Goal: Information Seeking & Learning: Find specific fact

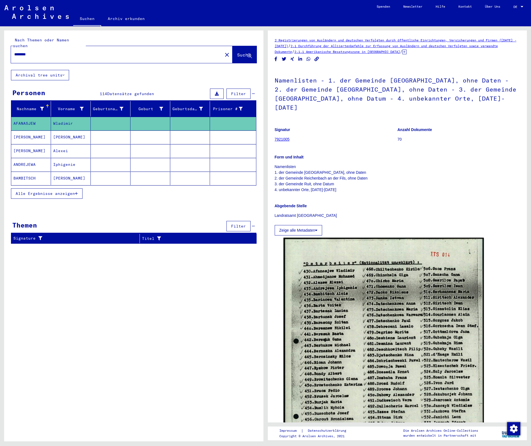
drag, startPoint x: 40, startPoint y: 48, endPoint x: -27, endPoint y: 33, distance: 68.7
click at [0, 33] on html "Suchen Archiv erkunden Spenden Newsletter Hilfe Kontakt Über Uns Suchen Archiv …" at bounding box center [265, 223] width 531 height 446
type input "**********"
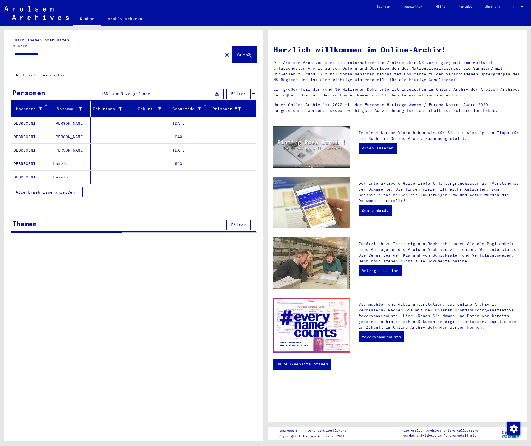
click at [185, 106] on div "Geburtsdatum" at bounding box center [186, 109] width 29 height 6
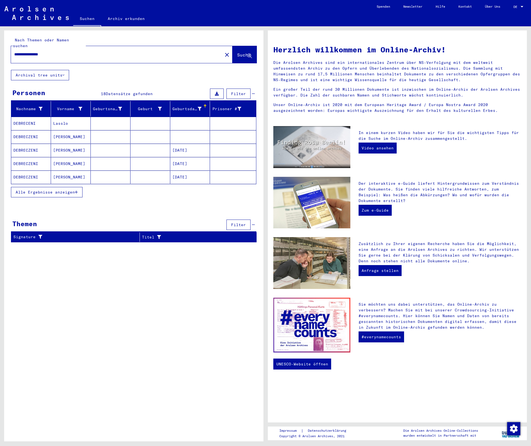
click at [54, 190] on button "Alle Ergebnisse anzeigen" at bounding box center [47, 192] width 72 height 10
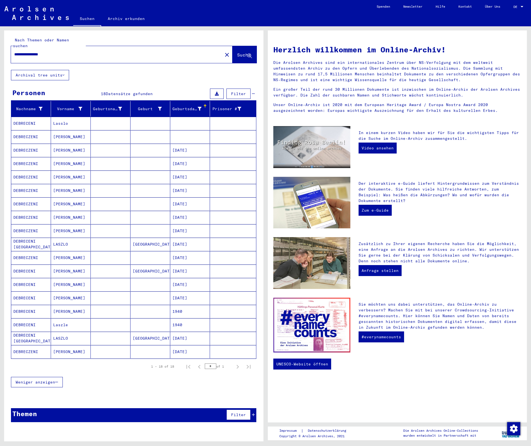
click at [28, 144] on mat-cell "DEBRECZENI" at bounding box center [31, 150] width 40 height 13
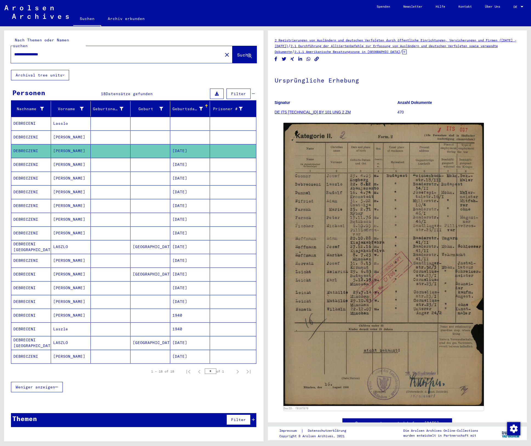
click at [49, 130] on mat-cell "DEBRECZENI" at bounding box center [31, 136] width 40 height 13
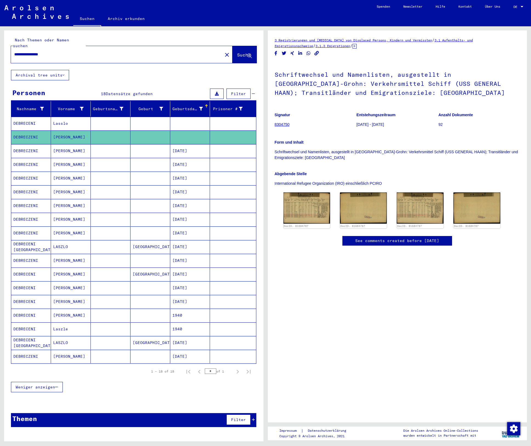
click at [281, 124] on link "8304750" at bounding box center [282, 124] width 15 height 4
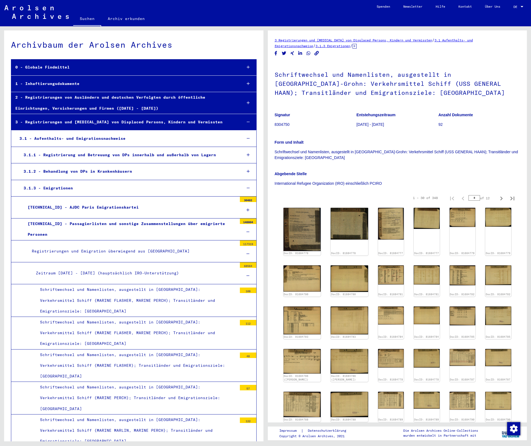
scroll to position [3314, 0]
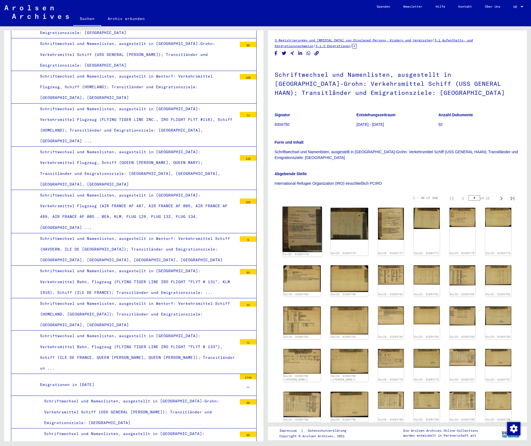
click at [300, 229] on img at bounding box center [301, 229] width 39 height 45
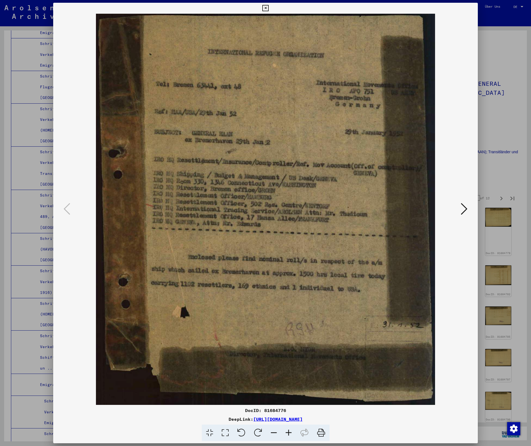
click at [465, 210] on icon at bounding box center [464, 208] width 7 height 13
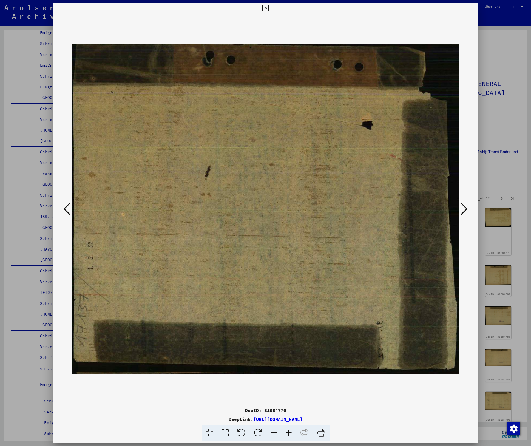
click at [465, 210] on icon at bounding box center [464, 208] width 7 height 13
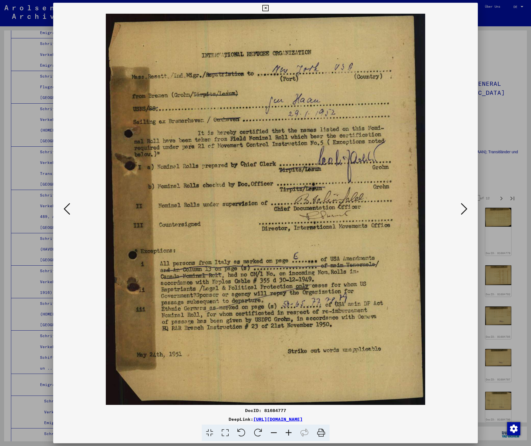
click at [464, 207] on icon at bounding box center [464, 208] width 7 height 13
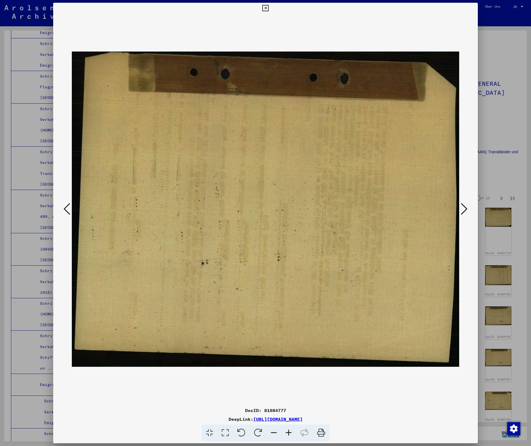
click at [464, 207] on icon at bounding box center [464, 208] width 7 height 13
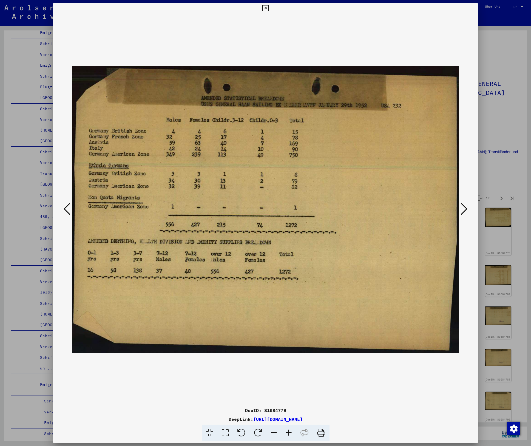
click at [465, 209] on icon at bounding box center [464, 208] width 7 height 13
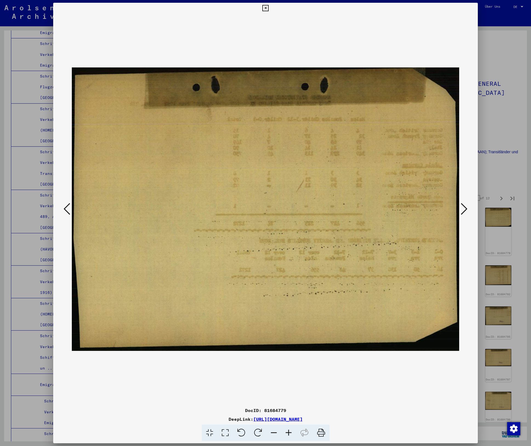
click at [465, 209] on icon at bounding box center [464, 208] width 7 height 13
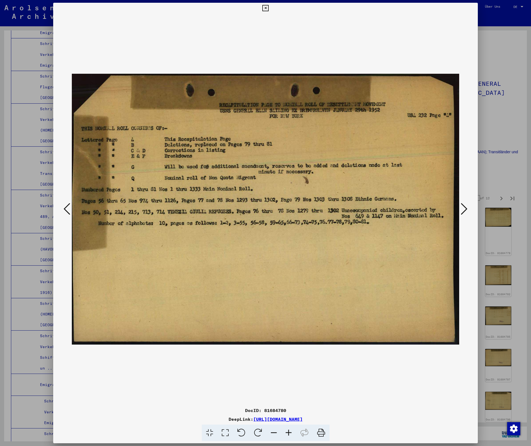
click at [460, 212] on button at bounding box center [464, 209] width 10 height 16
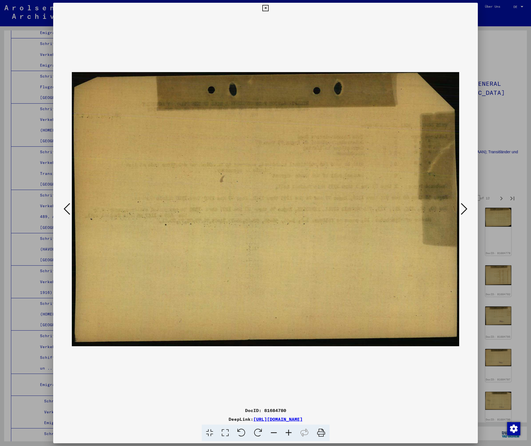
click at [460, 212] on button at bounding box center [464, 209] width 10 height 16
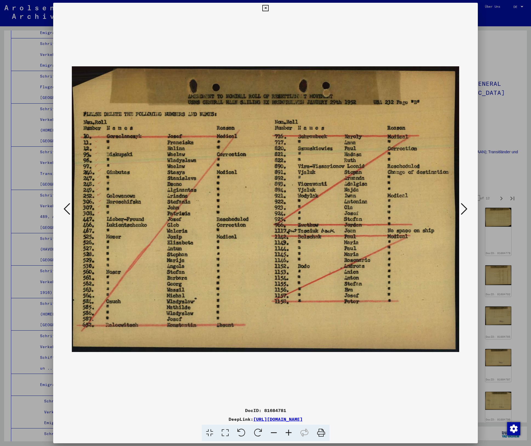
click at [463, 210] on icon at bounding box center [464, 208] width 7 height 13
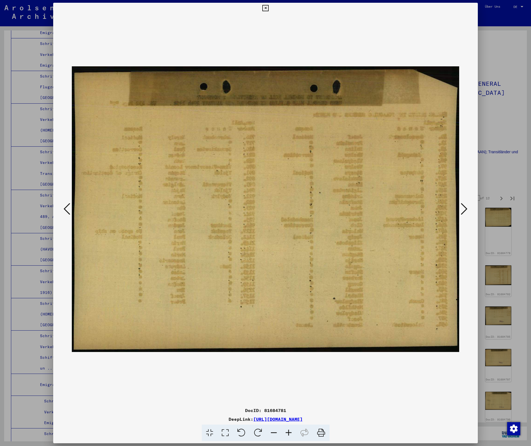
click at [70, 208] on button at bounding box center [67, 209] width 10 height 16
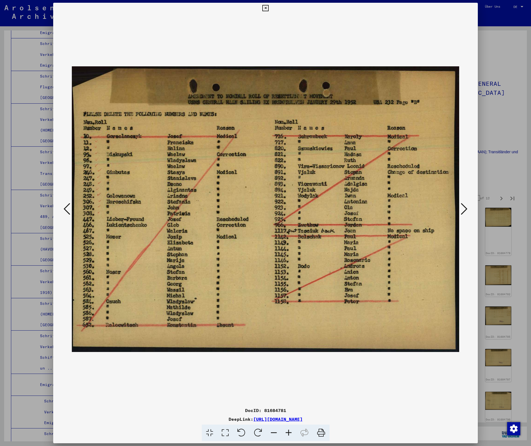
click at [464, 207] on icon at bounding box center [464, 208] width 7 height 13
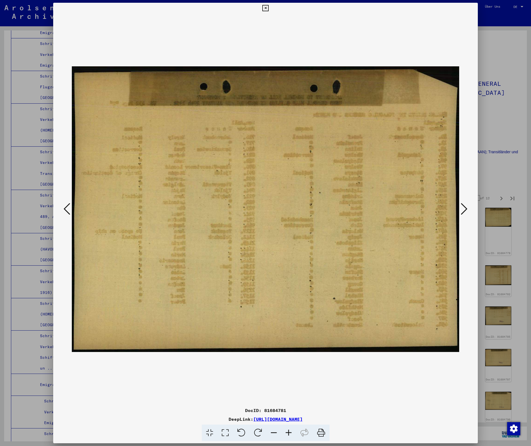
click at [464, 207] on icon at bounding box center [464, 208] width 7 height 13
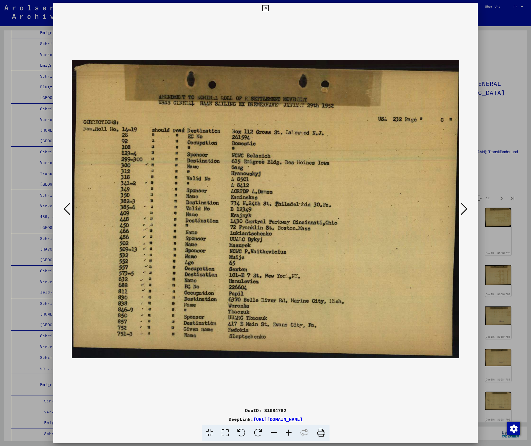
click at [464, 210] on icon at bounding box center [464, 208] width 7 height 13
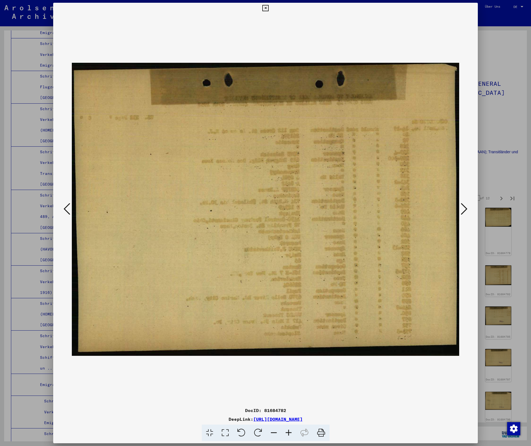
click at [464, 210] on icon at bounding box center [464, 208] width 7 height 13
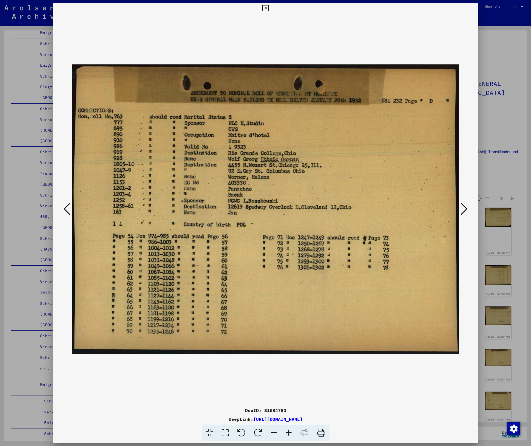
click at [464, 210] on icon at bounding box center [464, 208] width 7 height 13
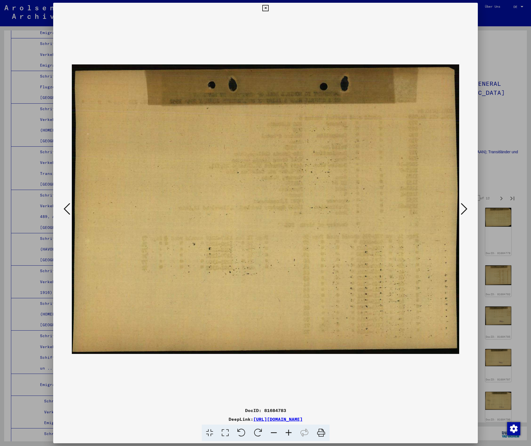
click at [464, 210] on icon at bounding box center [464, 208] width 7 height 13
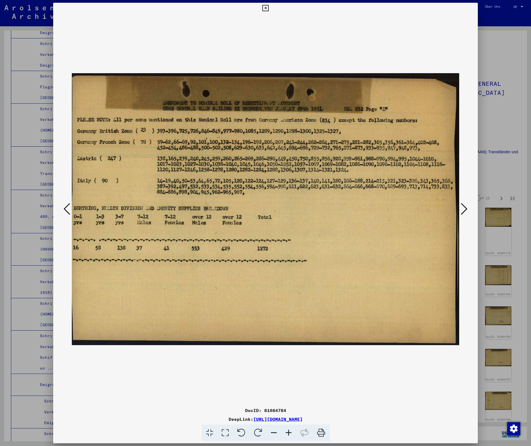
click at [464, 209] on icon at bounding box center [464, 208] width 7 height 13
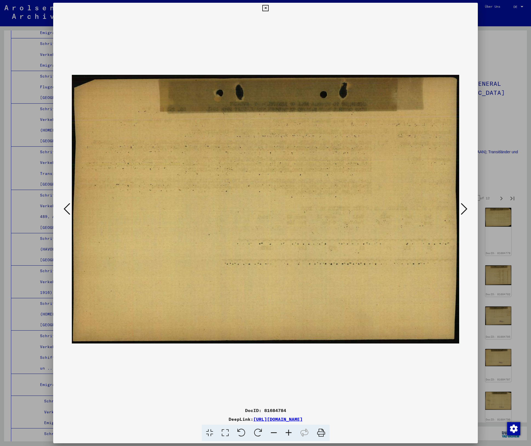
click at [464, 209] on icon at bounding box center [464, 208] width 7 height 13
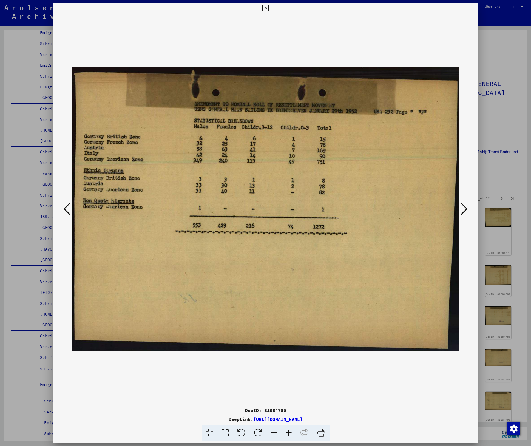
click at [464, 209] on icon at bounding box center [464, 208] width 7 height 13
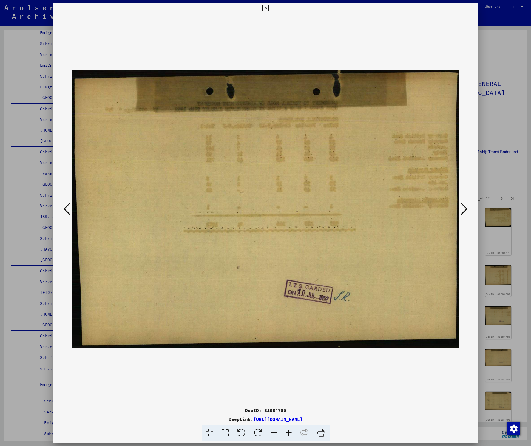
click at [464, 209] on icon at bounding box center [464, 208] width 7 height 13
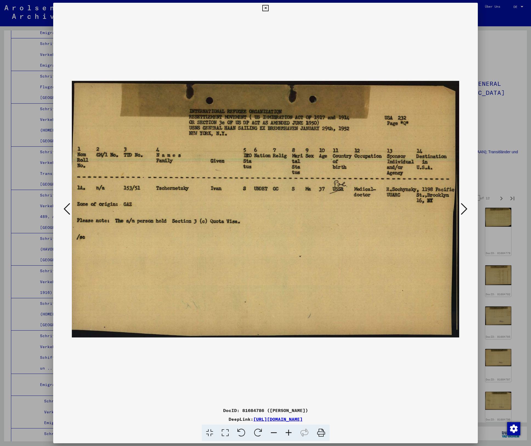
click at [461, 209] on icon at bounding box center [464, 208] width 7 height 13
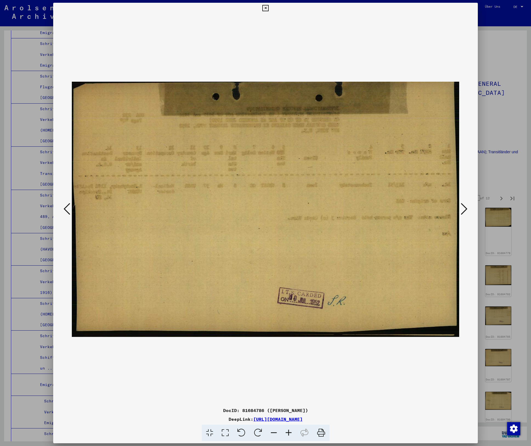
click at [461, 209] on icon at bounding box center [464, 208] width 7 height 13
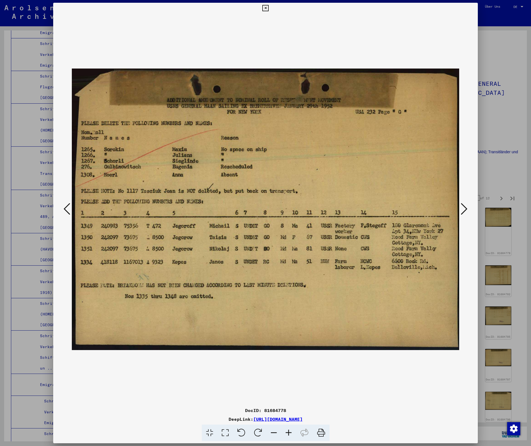
click at [460, 209] on button at bounding box center [464, 209] width 10 height 16
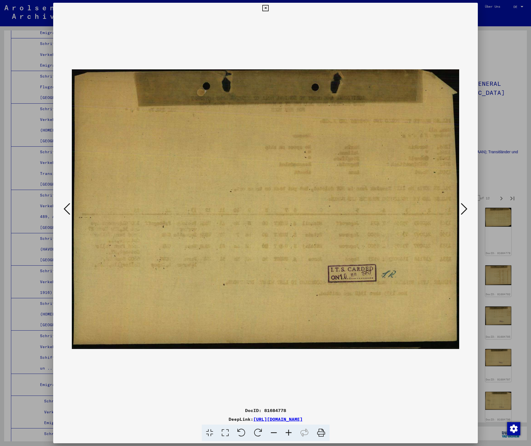
click at [460, 209] on button at bounding box center [464, 209] width 10 height 16
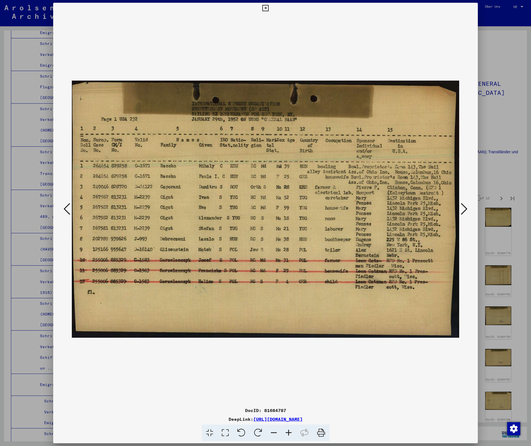
click at [460, 209] on button at bounding box center [464, 209] width 10 height 16
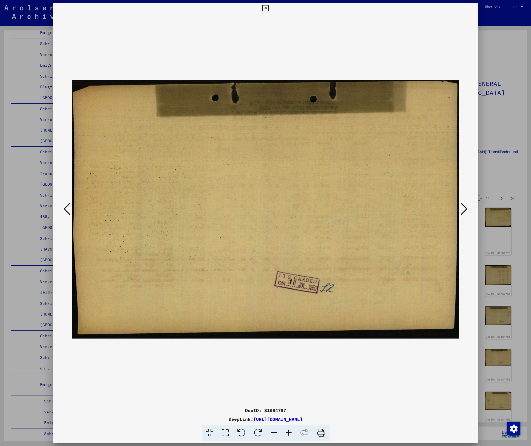
click at [460, 209] on button at bounding box center [464, 209] width 10 height 16
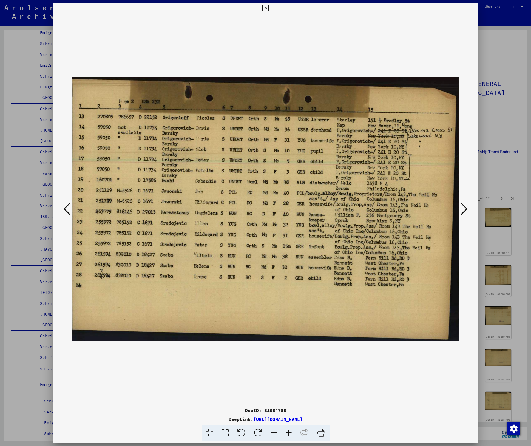
click at [65, 208] on icon at bounding box center [67, 208] width 7 height 13
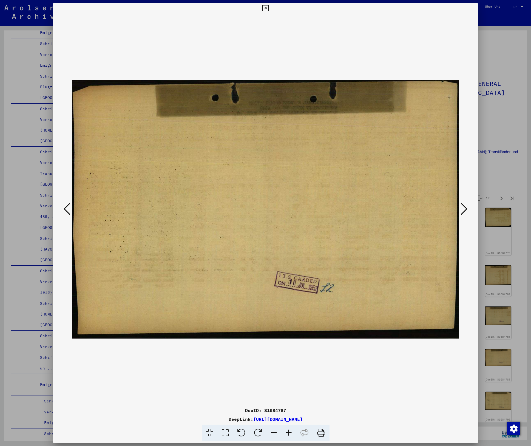
click at [65, 208] on icon at bounding box center [67, 208] width 7 height 13
